Goal: Task Accomplishment & Management: Complete application form

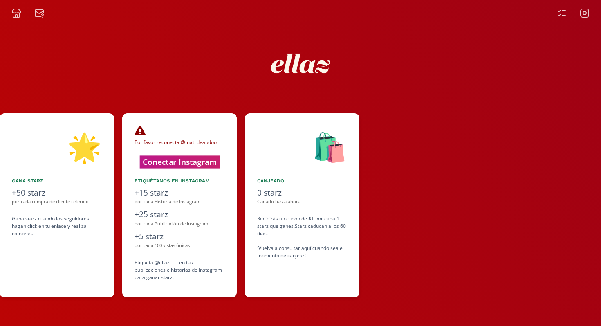
scroll to position [0, 491]
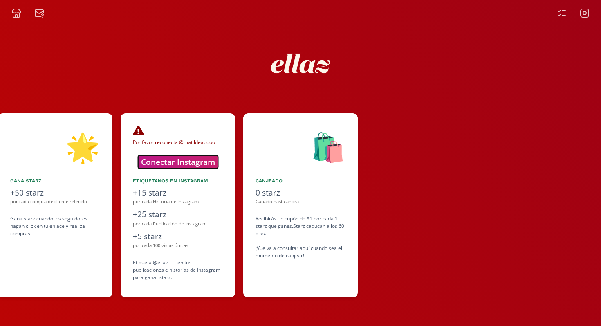
click at [191, 156] on button "Conectar Instagram" at bounding box center [178, 161] width 80 height 13
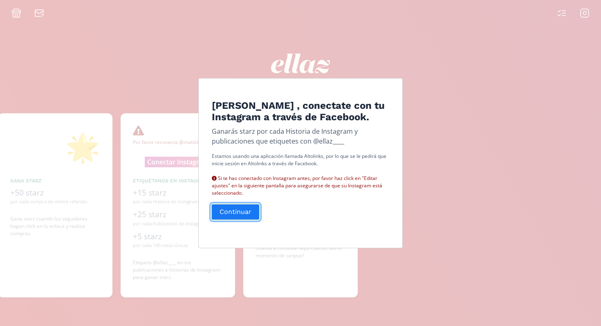
click at [242, 211] on button "Continuar" at bounding box center [236, 212] width 50 height 18
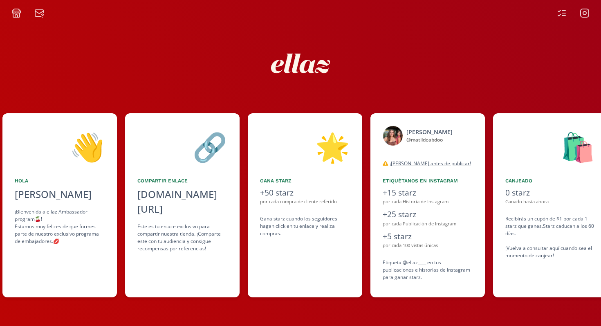
scroll to position [0, 245]
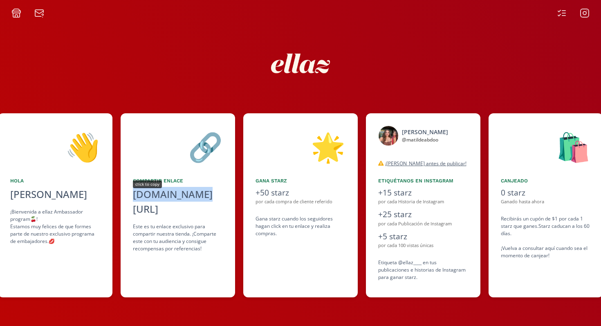
click at [153, 194] on div "[DOMAIN_NAME][URL]" at bounding box center [178, 201] width 90 height 29
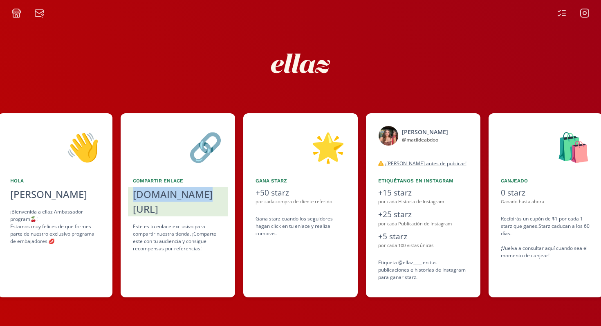
click at [176, 147] on div "🔗" at bounding box center [178, 147] width 90 height 42
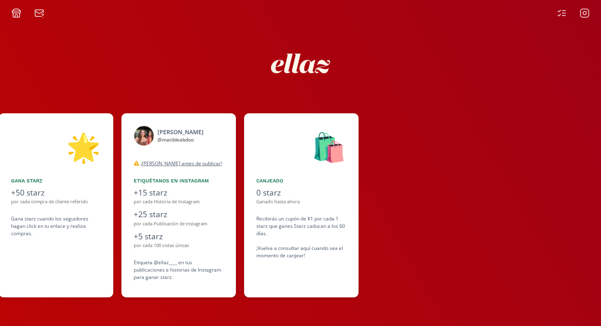
scroll to position [0, 491]
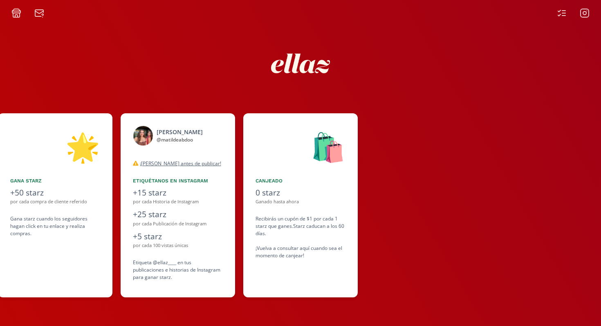
click at [561, 16] on icon at bounding box center [562, 13] width 10 height 10
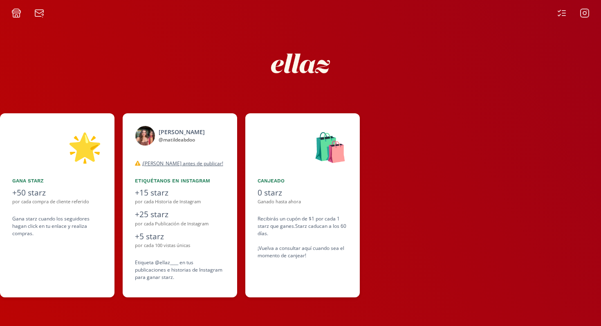
scroll to position [0, 491]
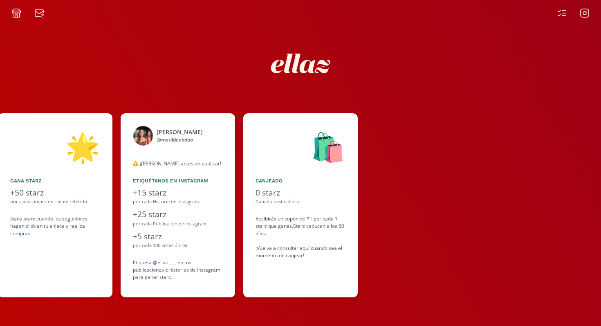
click at [586, 12] on icon at bounding box center [584, 12] width 3 height 3
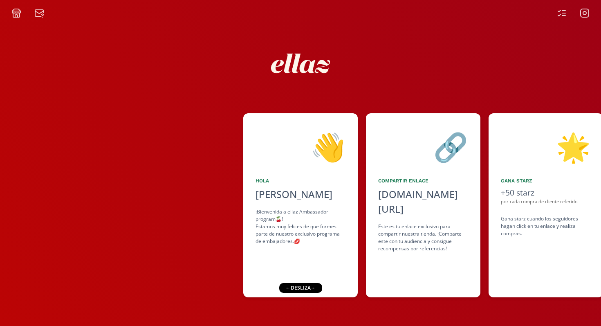
click at [16, 15] on icon at bounding box center [16, 16] width 2 height 2
click at [563, 12] on icon at bounding box center [562, 13] width 10 height 10
click at [303, 283] on div "👋 [PERSON_NAME] ¡Bienvenida a ellaz Ambassador program🍒! Estamos muy felices de…" at bounding box center [300, 205] width 114 height 184
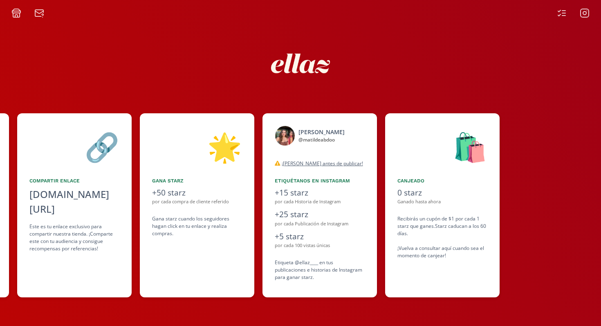
scroll to position [0, 368]
